Goal: Task Accomplishment & Management: Use online tool/utility

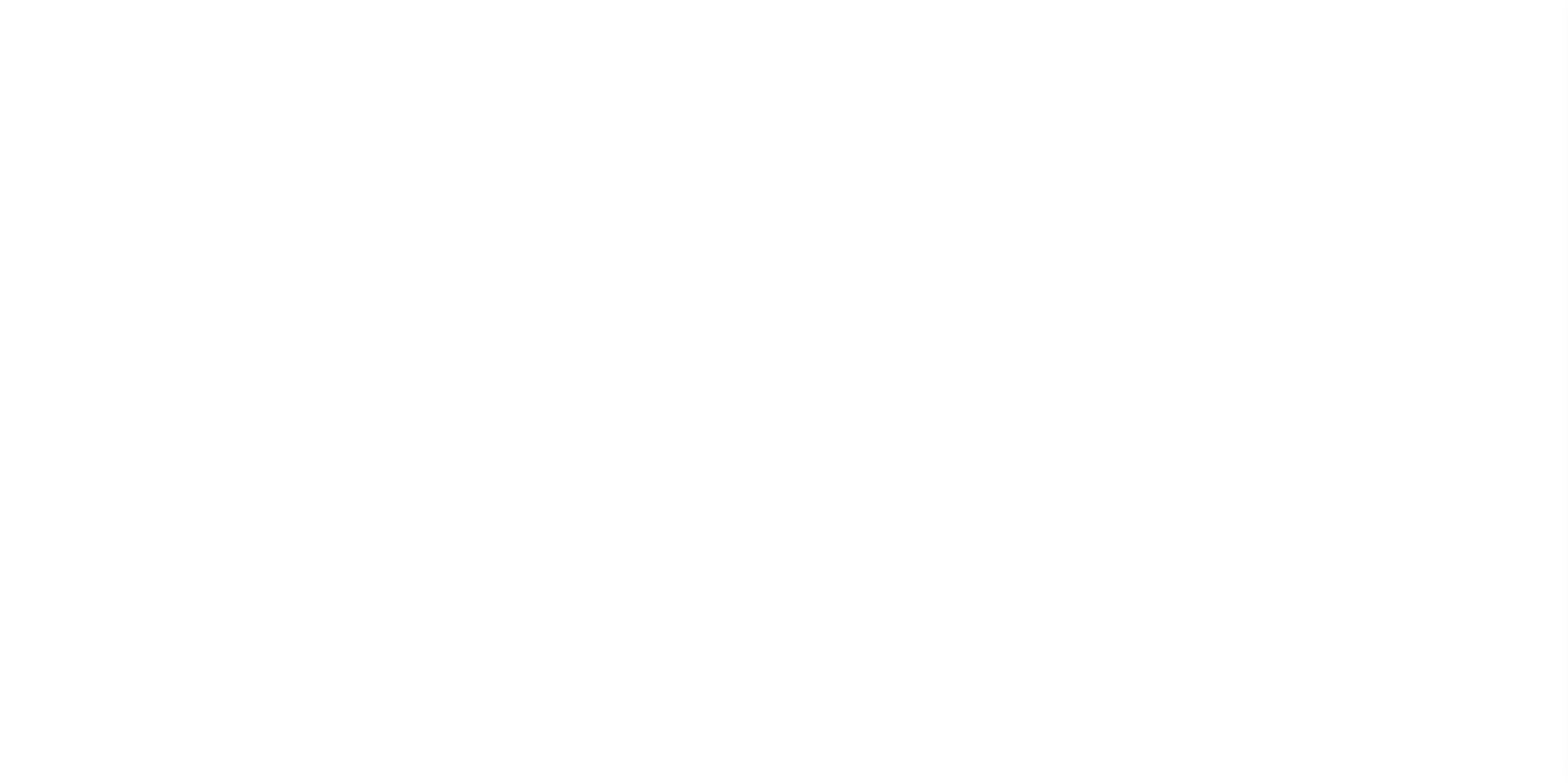
select select "5"
select select "4"
select select
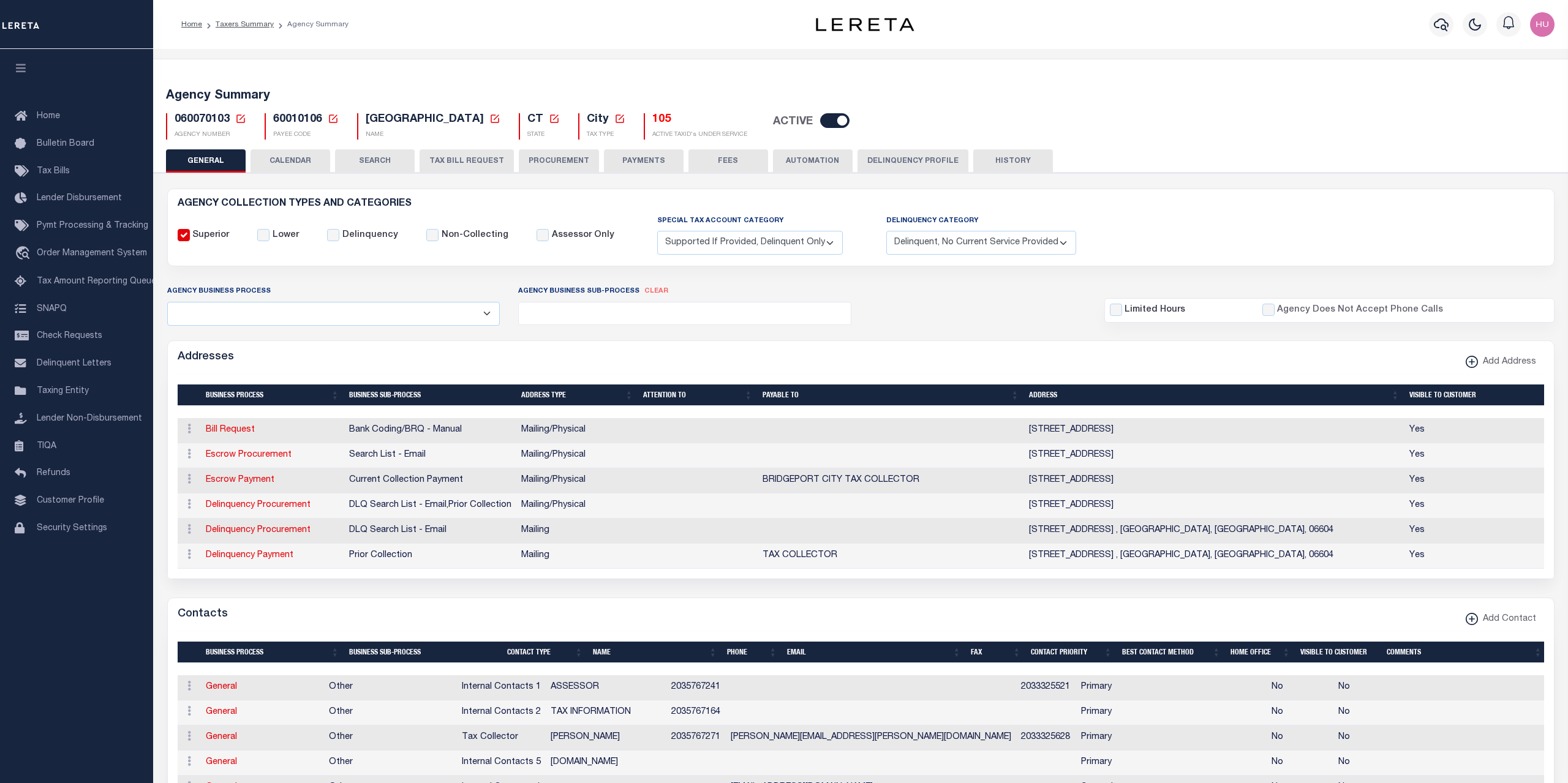
click at [288, 161] on button "CALENDAR" at bounding box center [290, 161] width 80 height 23
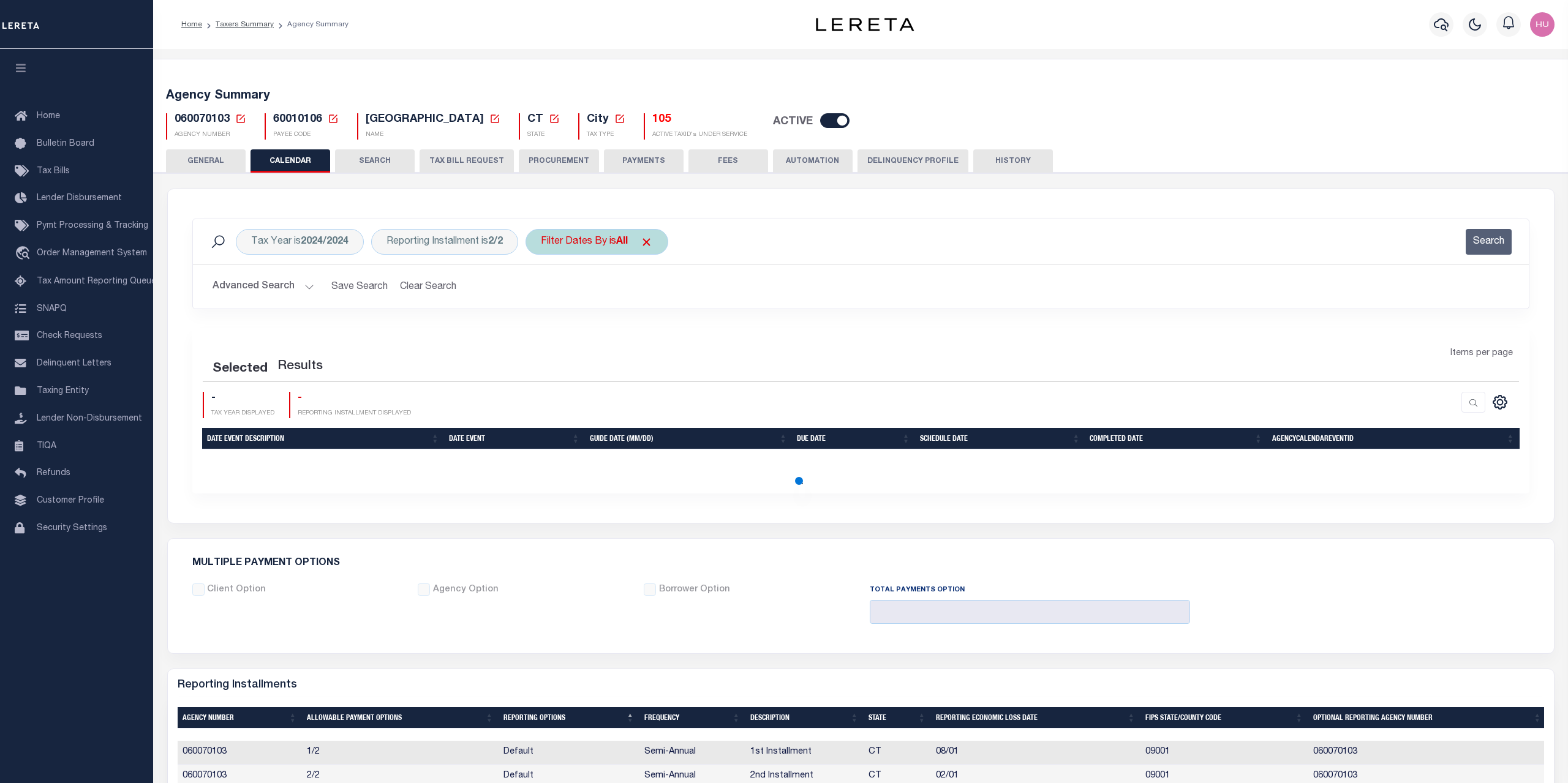
checkbox input "false"
type input "1"
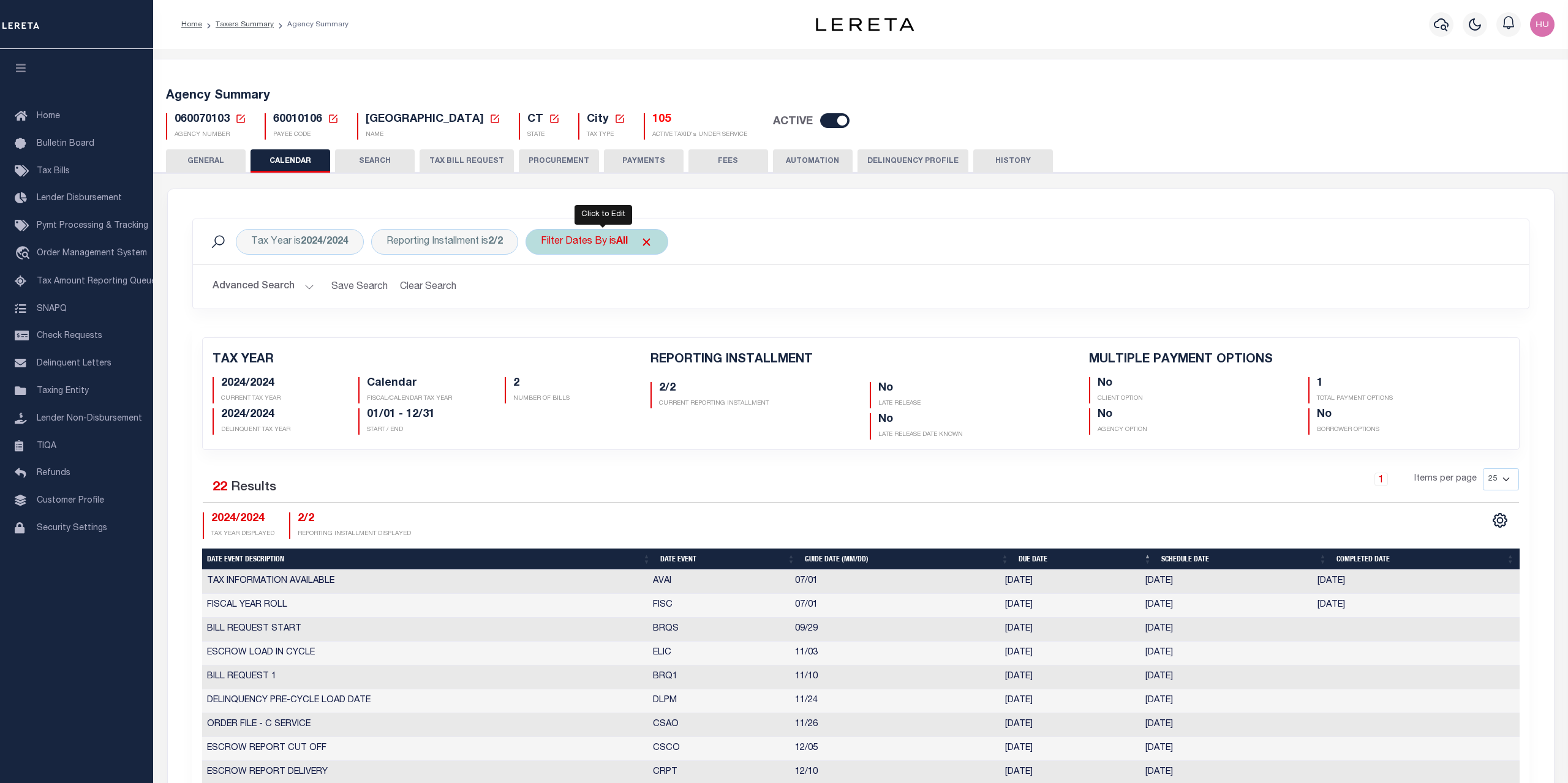
click at [607, 247] on div "Filter Dates By is All" at bounding box center [596, 242] width 143 height 26
select select "1"
click option "Escrow" at bounding box center [0, 0] width 0 height 0
click at [712, 330] on input "Apply" at bounding box center [704, 328] width 36 height 20
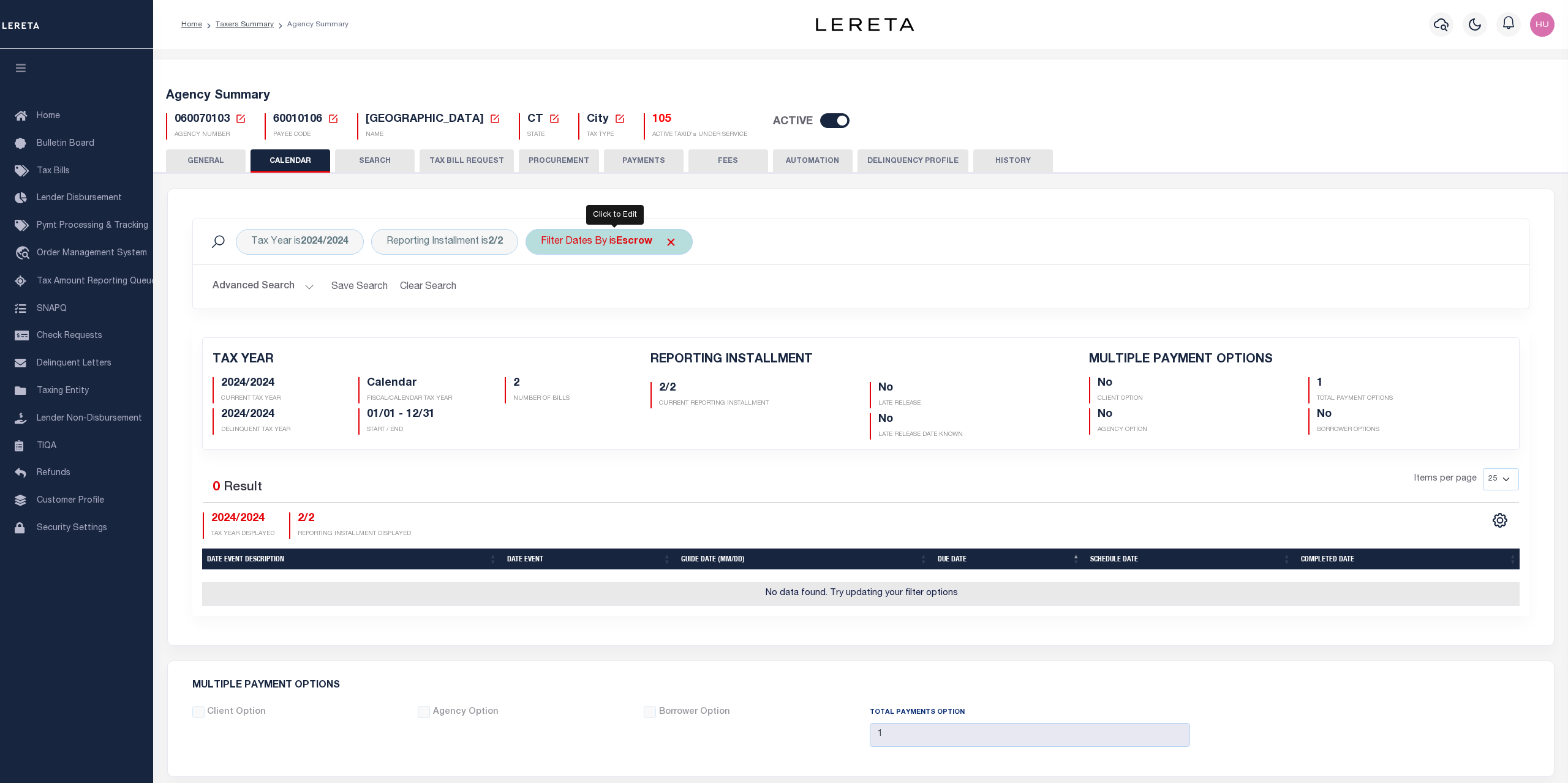
click at [633, 247] on b "Escrow" at bounding box center [634, 242] width 36 height 10
click at [542, 290] on select "Escrow Delinquency Customer Internal All" at bounding box center [631, 301] width 180 height 23
select select "2"
click option "Delinquency" at bounding box center [0, 0] width 0 height 0
click at [712, 333] on input "Apply" at bounding box center [704, 328] width 36 height 20
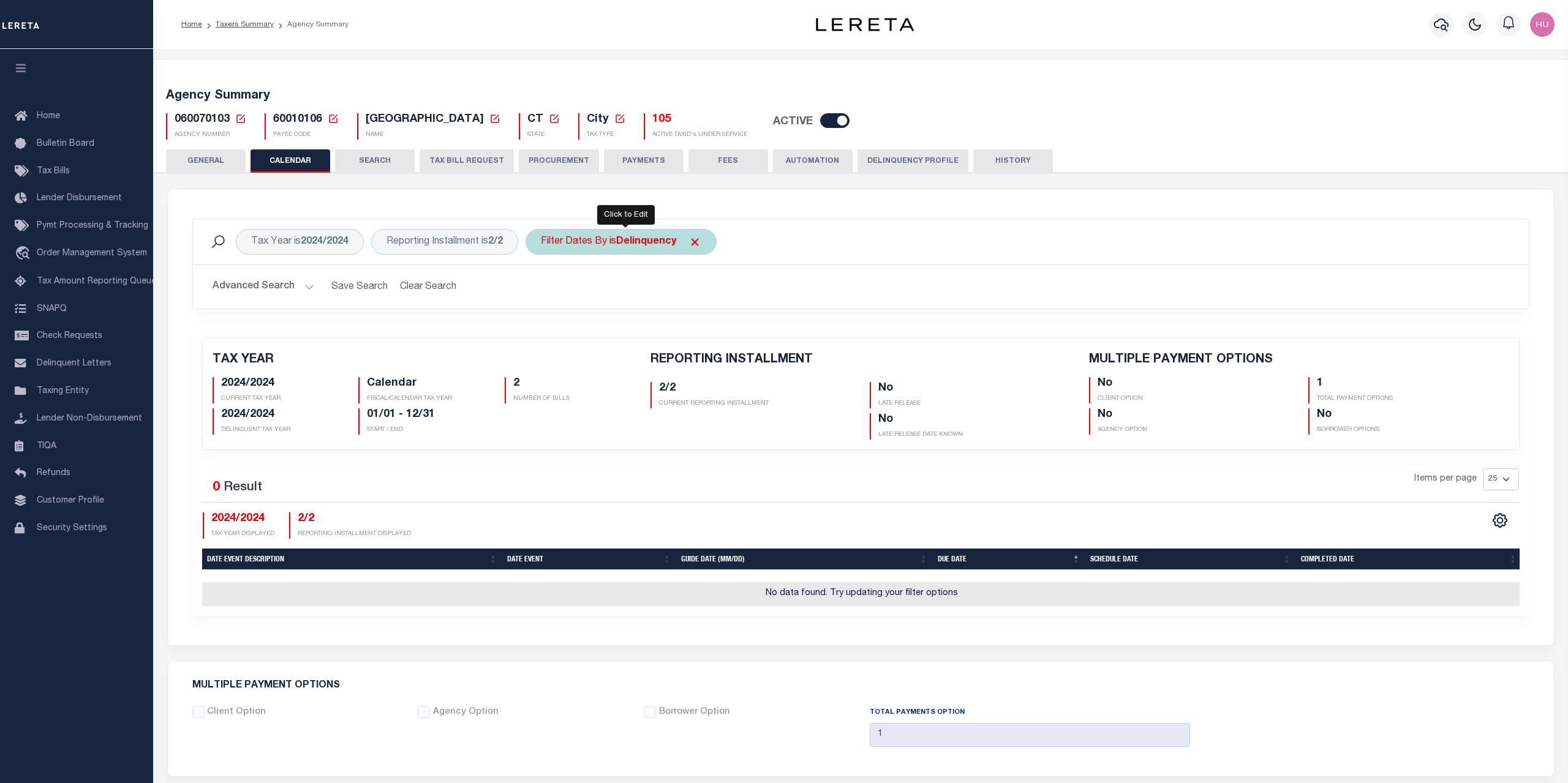
click at [637, 246] on b "Delinquency" at bounding box center [646, 242] width 60 height 10
click at [542, 290] on select "Escrow Delinquency Customer Internal All" at bounding box center [631, 301] width 180 height 23
select select "3"
click option "Customer" at bounding box center [0, 0] width 0 height 0
click at [721, 332] on input "Apply" at bounding box center [704, 328] width 36 height 20
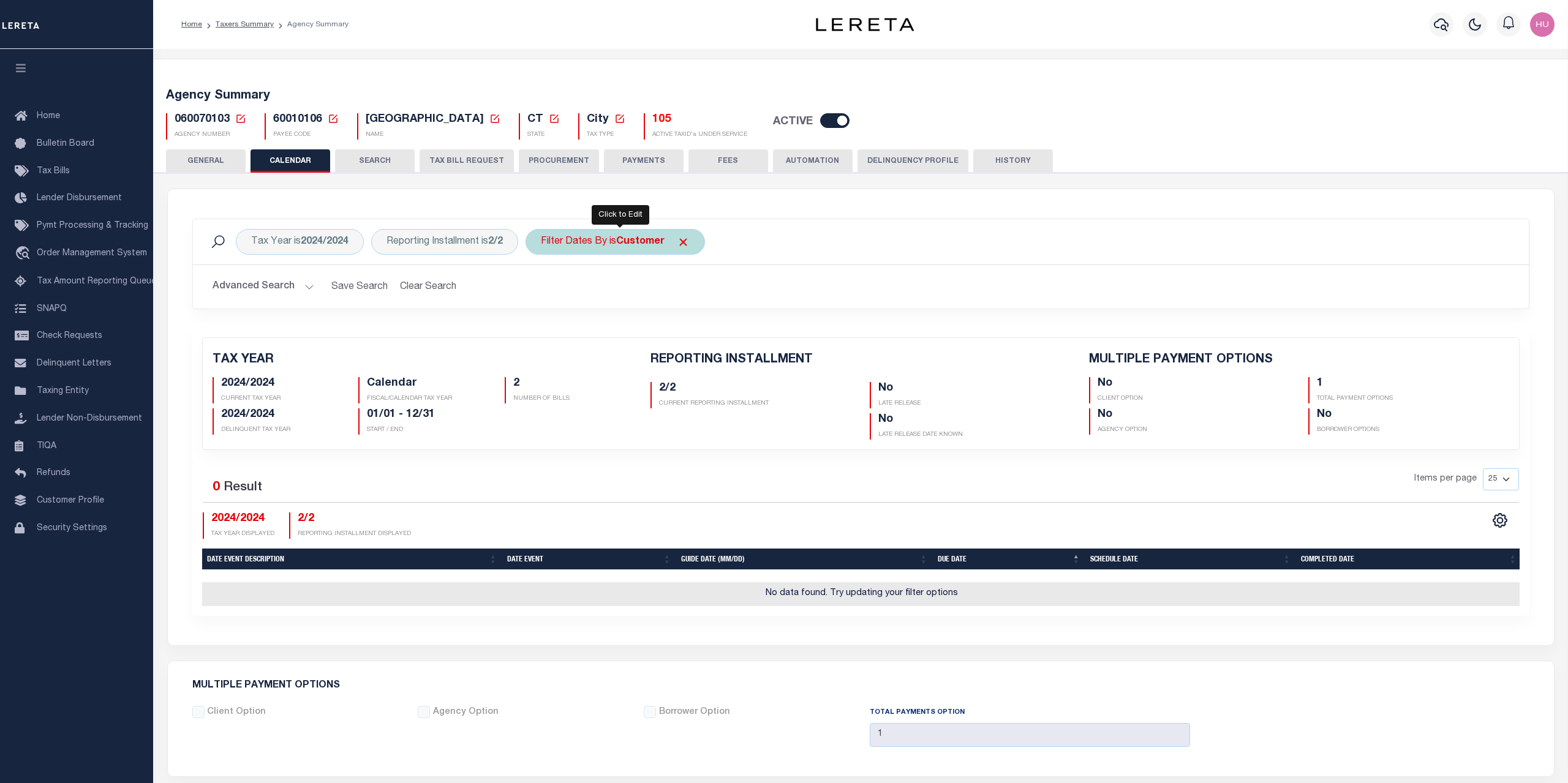
click at [655, 242] on b "Customer" at bounding box center [640, 242] width 48 height 10
click at [542, 290] on select "Escrow Delinquency Customer Internal All" at bounding box center [631, 301] width 180 height 23
select select "4"
click option "Internal" at bounding box center [0, 0] width 0 height 0
click at [710, 333] on input "Apply" at bounding box center [704, 328] width 36 height 20
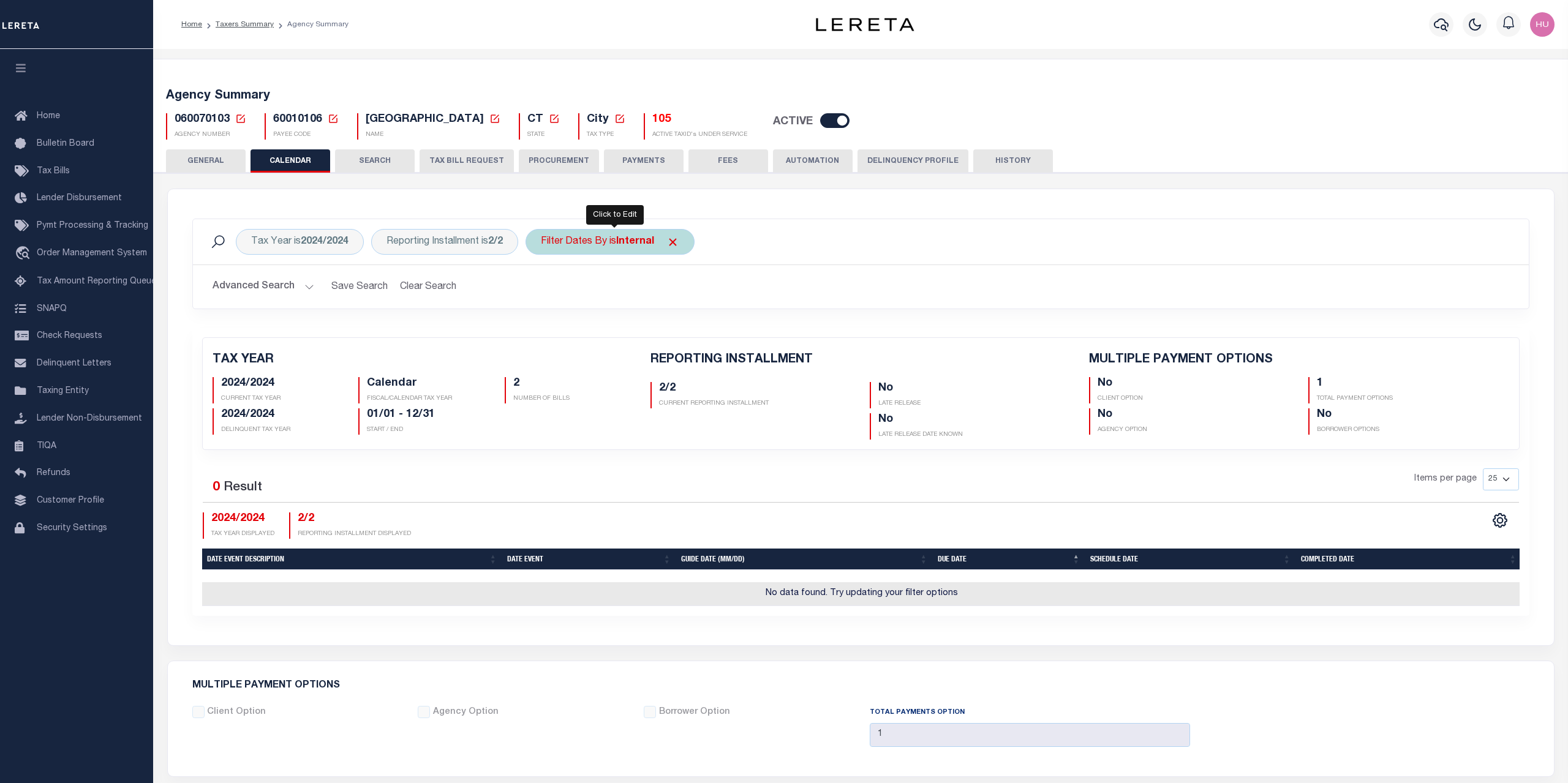
click at [635, 247] on b "Internal" at bounding box center [635, 242] width 38 height 10
select select "4"
click at [928, 213] on div "Tax Year is 2024/2024 Reporting Installment is 2/2 Filter Dates By is Internal …" at bounding box center [861, 417] width 1386 height 456
drag, startPoint x: 322, startPoint y: 119, endPoint x: 270, endPoint y: 121, distance: 52.0
click at [270, 121] on div "60010106 Payee Code Cancel Ok PAYEE CODE" at bounding box center [302, 126] width 74 height 26
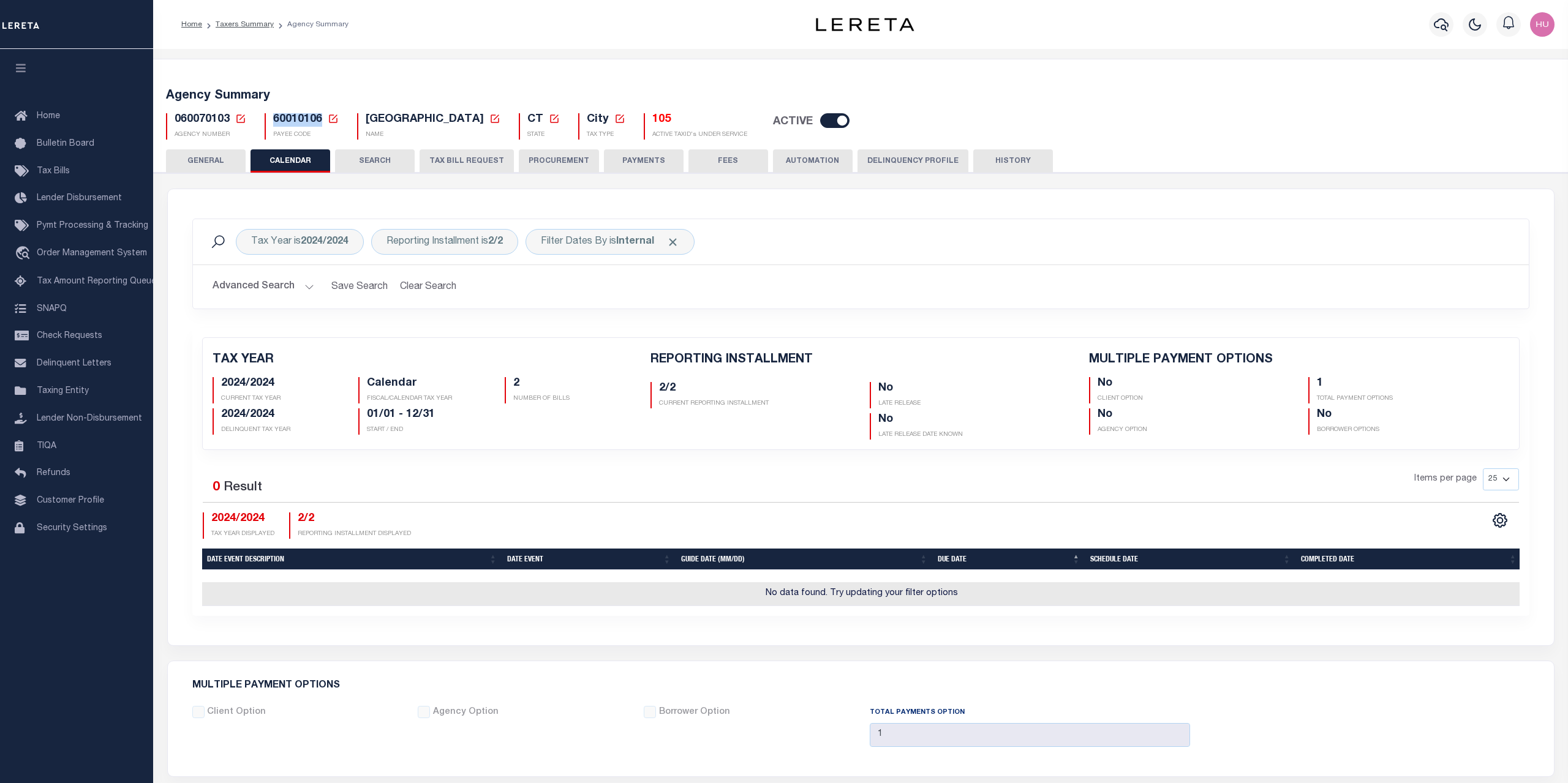
copy span "60010106"
